Goal: Task Accomplishment & Management: Manage account settings

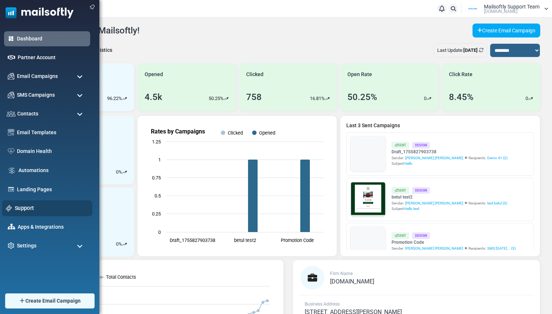
click at [23, 208] on link "Support" at bounding box center [52, 208] width 74 height 8
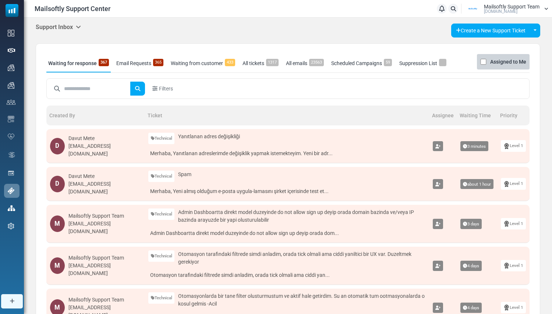
click at [78, 29] on icon at bounding box center [78, 27] width 5 height 6
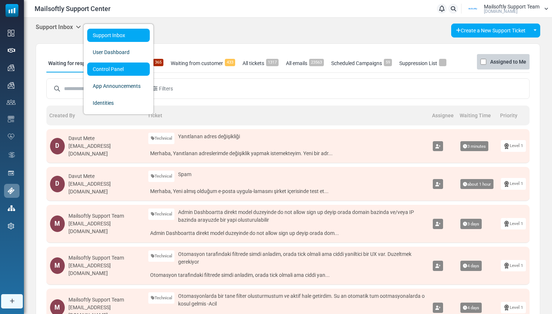
click at [102, 68] on link "Control Panel" at bounding box center [118, 69] width 63 height 13
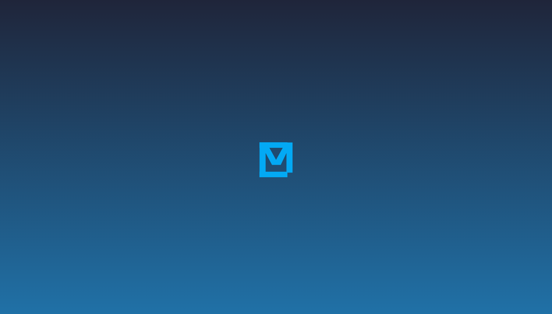
scroll to position [12, 0]
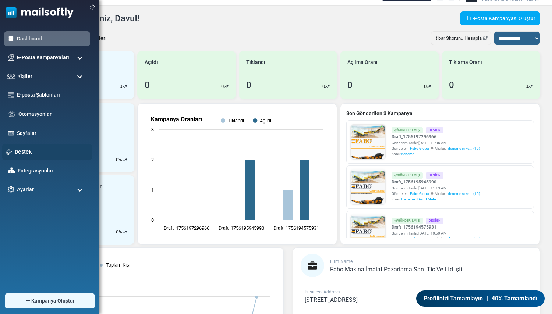
click at [27, 150] on link "Destek" at bounding box center [52, 152] width 74 height 8
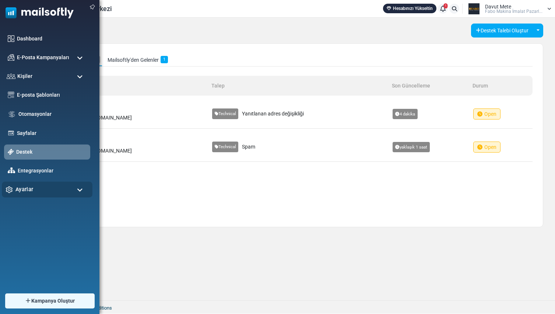
click at [26, 191] on span "Ayarlar" at bounding box center [24, 189] width 18 height 8
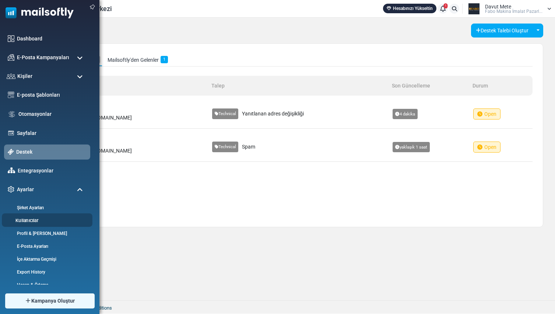
click at [29, 219] on link "Kullanıcılar" at bounding box center [46, 220] width 88 height 7
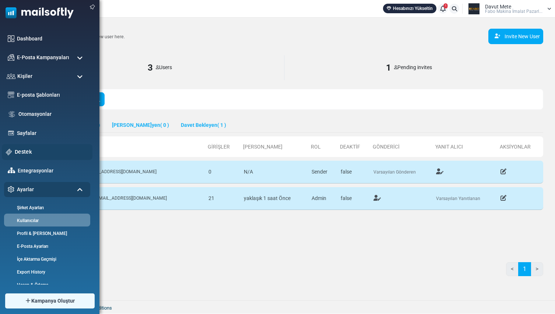
scroll to position [6, 0]
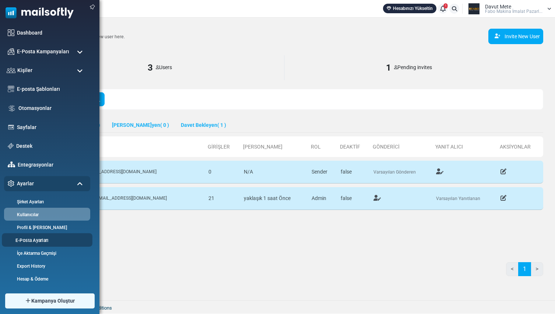
click at [34, 240] on link "E-Posta Ayarları" at bounding box center [46, 240] width 88 height 7
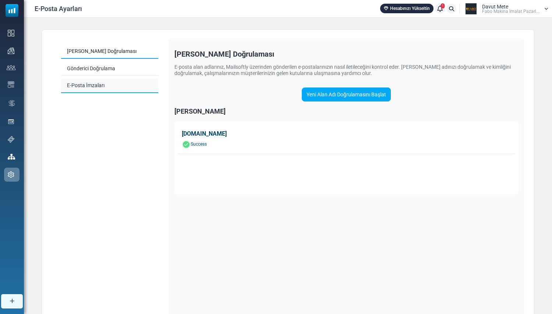
click at [93, 87] on link "E-Posta İmzaları" at bounding box center [109, 86] width 97 height 14
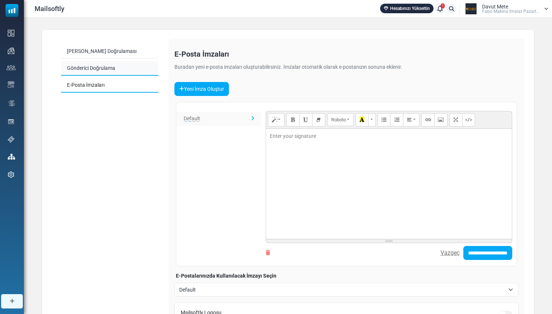
click at [102, 66] on link "Gönderici Doğrulama" at bounding box center [109, 68] width 97 height 14
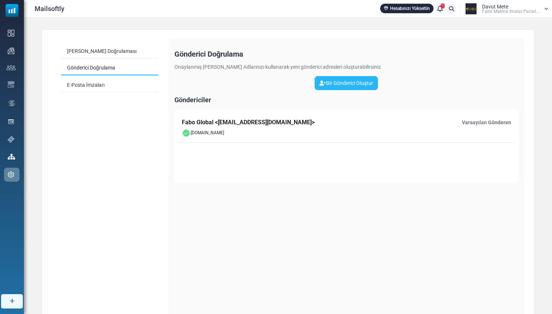
click at [351, 83] on link "Bir Gönderici Oluştur" at bounding box center [346, 83] width 63 height 14
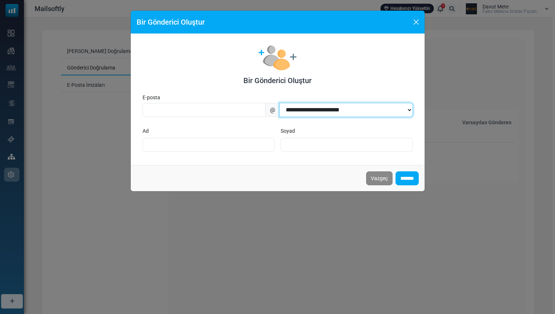
click at [322, 110] on select "**********" at bounding box center [345, 110] width 133 height 14
click at [346, 108] on select "**********" at bounding box center [345, 110] width 133 height 14
click at [303, 102] on div "**********" at bounding box center [278, 110] width 282 height 17
click at [324, 113] on select "**********" at bounding box center [345, 110] width 133 height 14
click at [415, 24] on button "Close" at bounding box center [415, 22] width 11 height 11
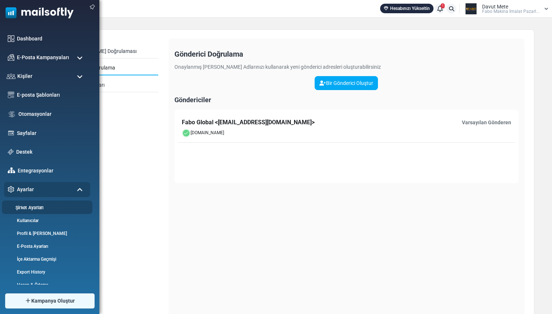
scroll to position [6, 0]
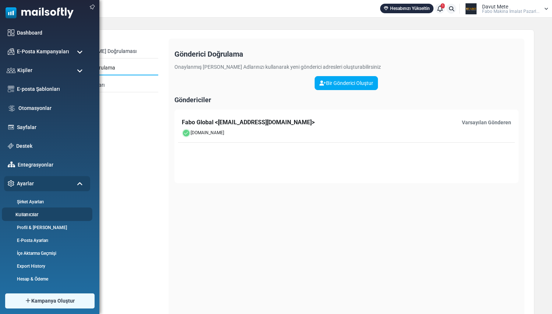
click at [31, 212] on link "Kullanıcılar" at bounding box center [46, 214] width 88 height 7
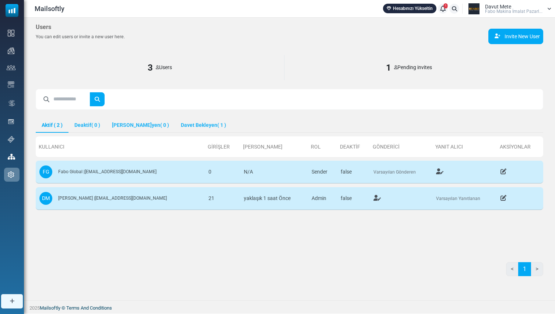
click at [520, 5] on div "Davut Mete Fabo Maki̇na İmalat Pazarl..." at bounding box center [513, 9] width 57 height 10
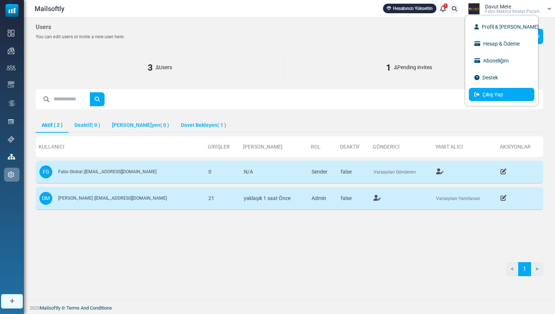
click at [493, 92] on link "Çıkış Yap" at bounding box center [500, 94] width 65 height 13
